Goal: Entertainment & Leisure: Consume media (video, audio)

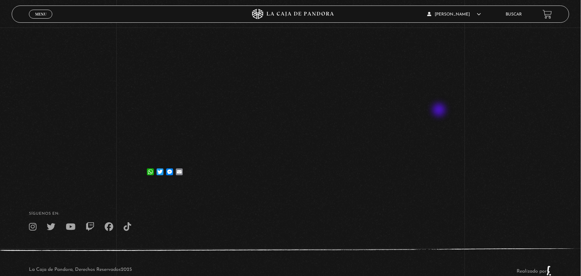
scroll to position [93, 0]
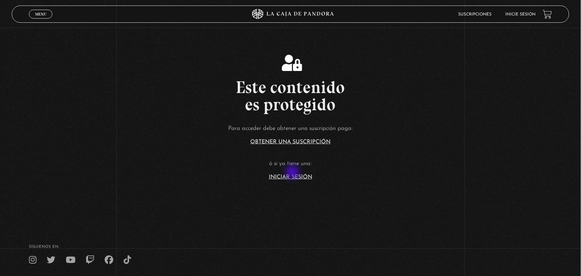
click at [293, 173] on article "Para acceder debe obtener una suscripción paga: Obtener una suscripción ó si ya…" at bounding box center [290, 151] width 581 height 56
click at [271, 179] on article "Para acceder debe obtener una suscripción paga: Obtener una suscripción ó si ya…" at bounding box center [290, 151] width 581 height 56
click at [273, 177] on link "Iniciar Sesión" at bounding box center [290, 177] width 43 height 6
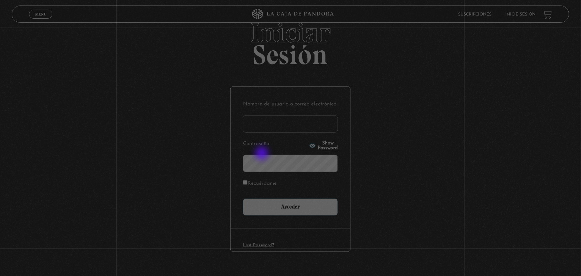
scroll to position [25, 0]
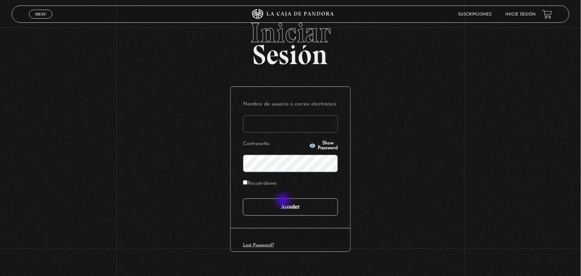
type input "ANGE-LU"
click at [289, 205] on input "Acceder" at bounding box center [290, 206] width 95 height 17
click at [283, 207] on input "Acceder" at bounding box center [290, 206] width 95 height 17
click at [289, 209] on input "Acceder" at bounding box center [290, 206] width 95 height 17
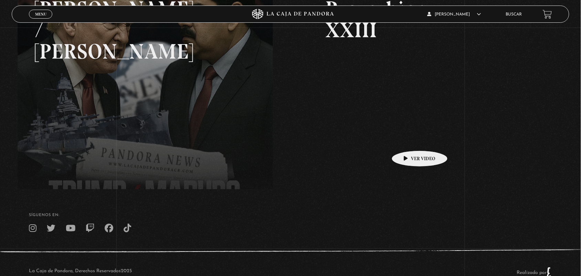
scroll to position [162, 0]
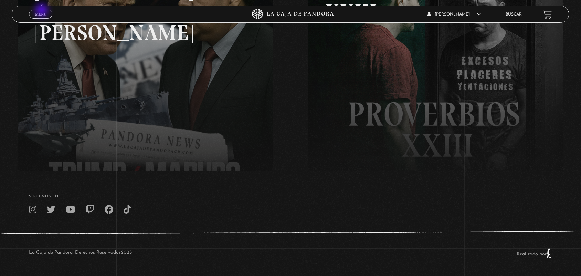
click at [42, 12] on span "Menu" at bounding box center [40, 14] width 11 height 4
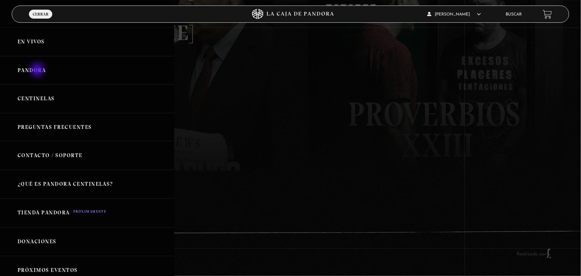
click at [38, 71] on link "Pandora" at bounding box center [87, 70] width 174 height 29
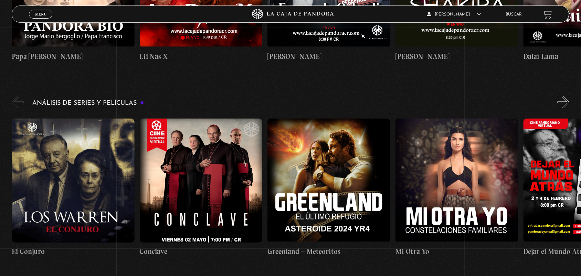
scroll to position [1446, 0]
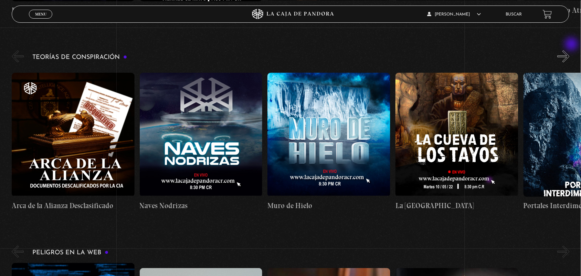
click at [570, 50] on button "»" at bounding box center [564, 56] width 12 height 12
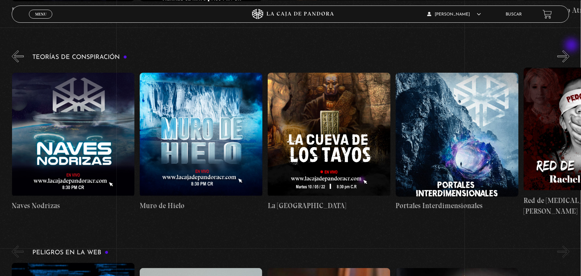
click at [570, 50] on button "»" at bounding box center [564, 56] width 12 height 12
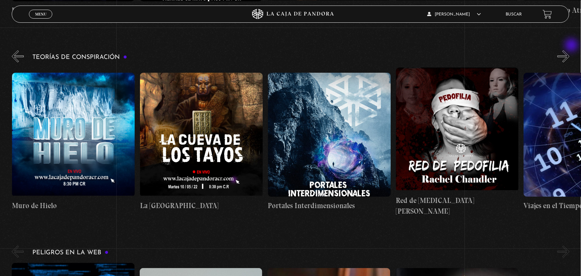
click at [570, 50] on button "»" at bounding box center [564, 56] width 12 height 12
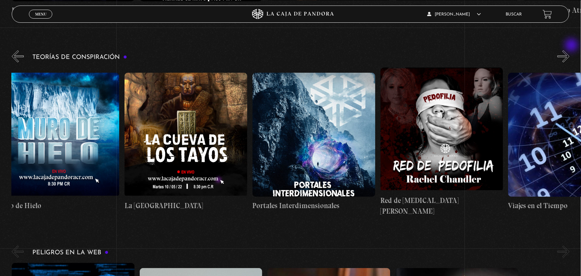
scroll to position [0, 319]
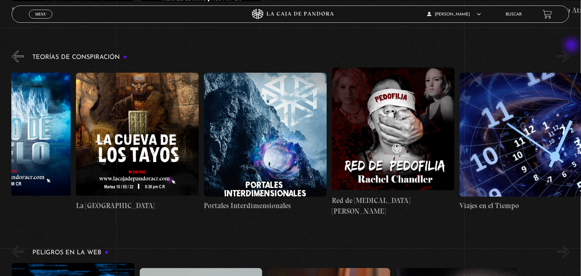
click at [570, 50] on button "»" at bounding box center [564, 56] width 12 height 12
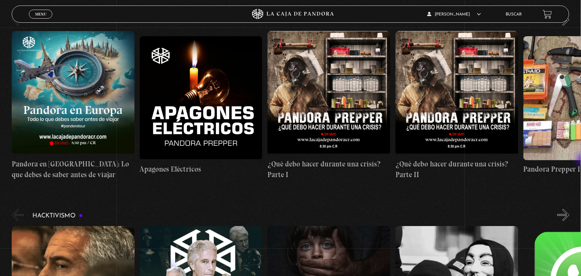
scroll to position [1867, 0]
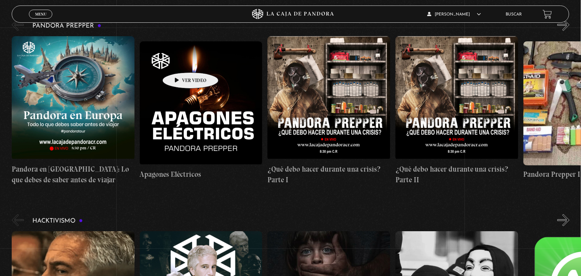
click at [180, 62] on figure at bounding box center [201, 103] width 123 height 124
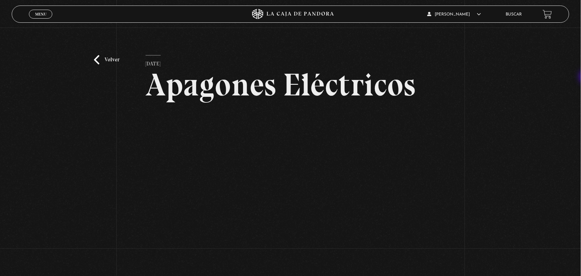
drag, startPoint x: 575, startPoint y: 52, endPoint x: 587, endPoint y: 79, distance: 29.7
click at [581, 79] on html "ingresar al sitio Ver Video Más Información Solicitar Por favor coloque su disp…" at bounding box center [290, 205] width 581 height 411
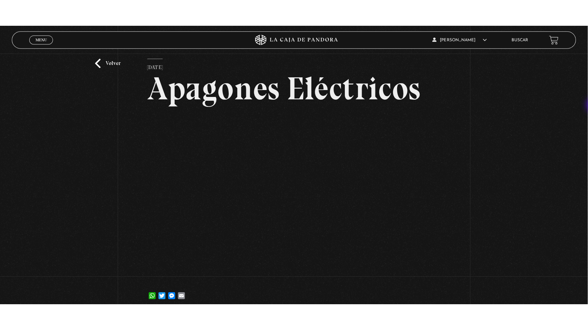
scroll to position [23, 0]
